Goal: Task Accomplishment & Management: Manage account settings

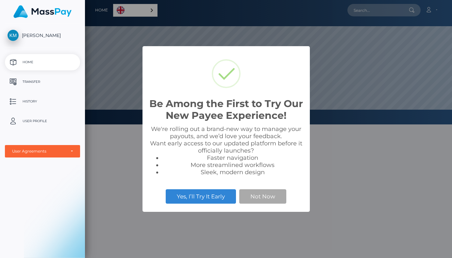
scroll to position [124, 367]
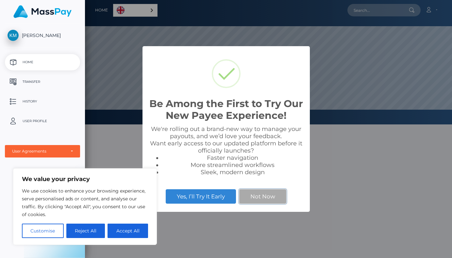
click at [253, 196] on button "Not Now" at bounding box center [262, 196] width 47 height 14
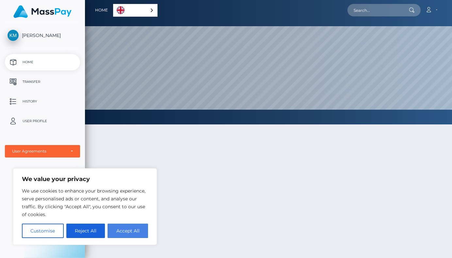
click at [130, 231] on button "Accept All" at bounding box center [128, 230] width 41 height 14
checkbox input "true"
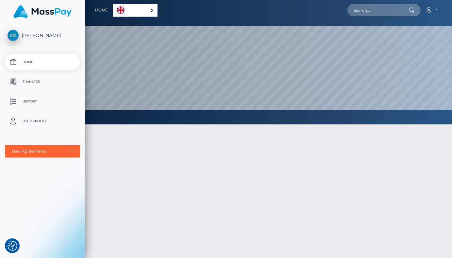
click at [41, 82] on p "Transfer" at bounding box center [43, 82] width 70 height 10
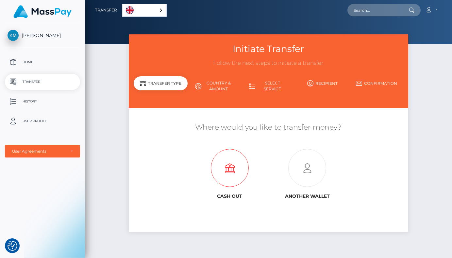
click at [237, 175] on icon at bounding box center [230, 168] width 78 height 38
click at [43, 96] on p "History" at bounding box center [43, 101] width 70 height 10
